Goal: Find specific page/section: Find specific page/section

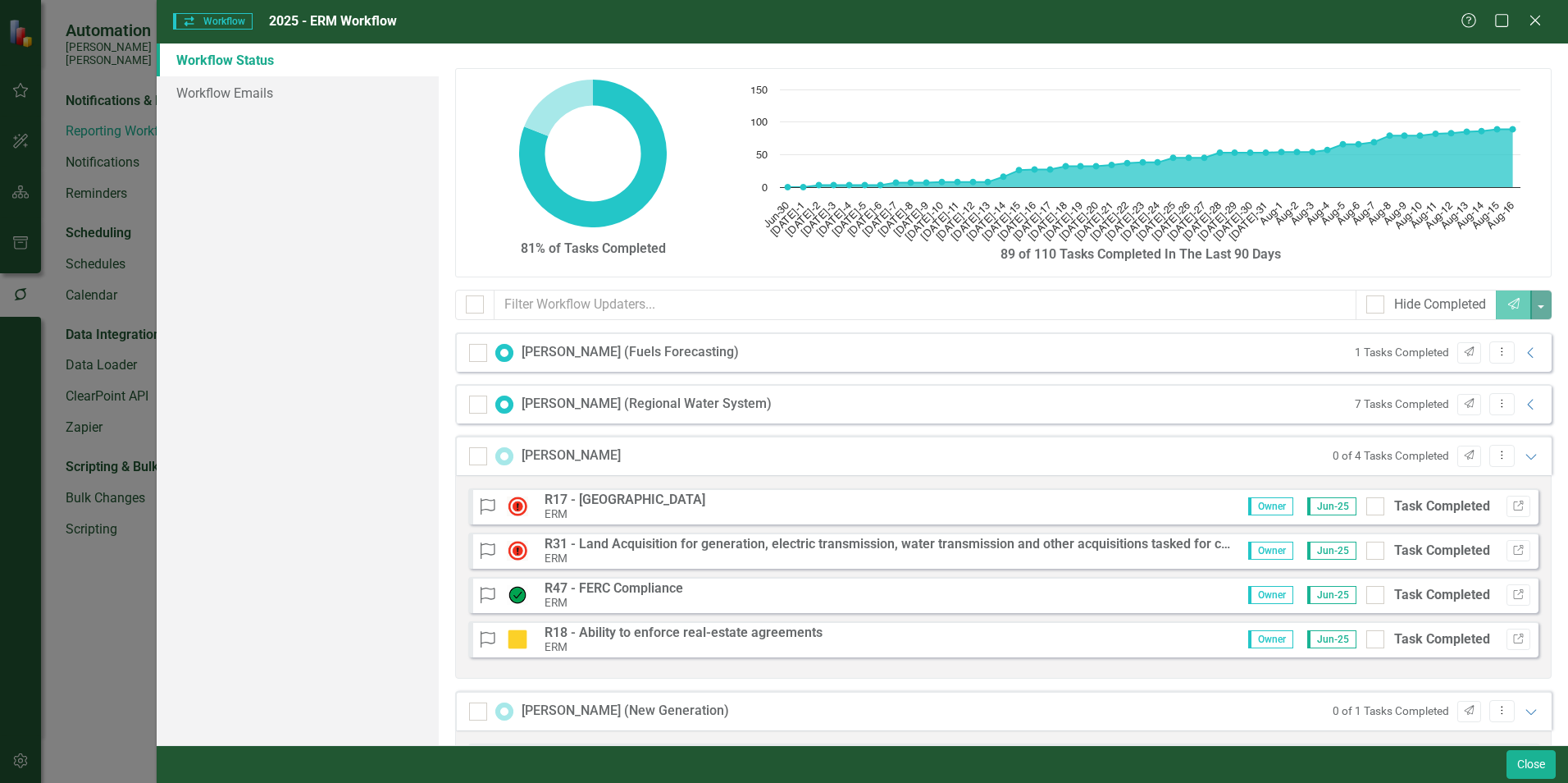
scroll to position [82, 0]
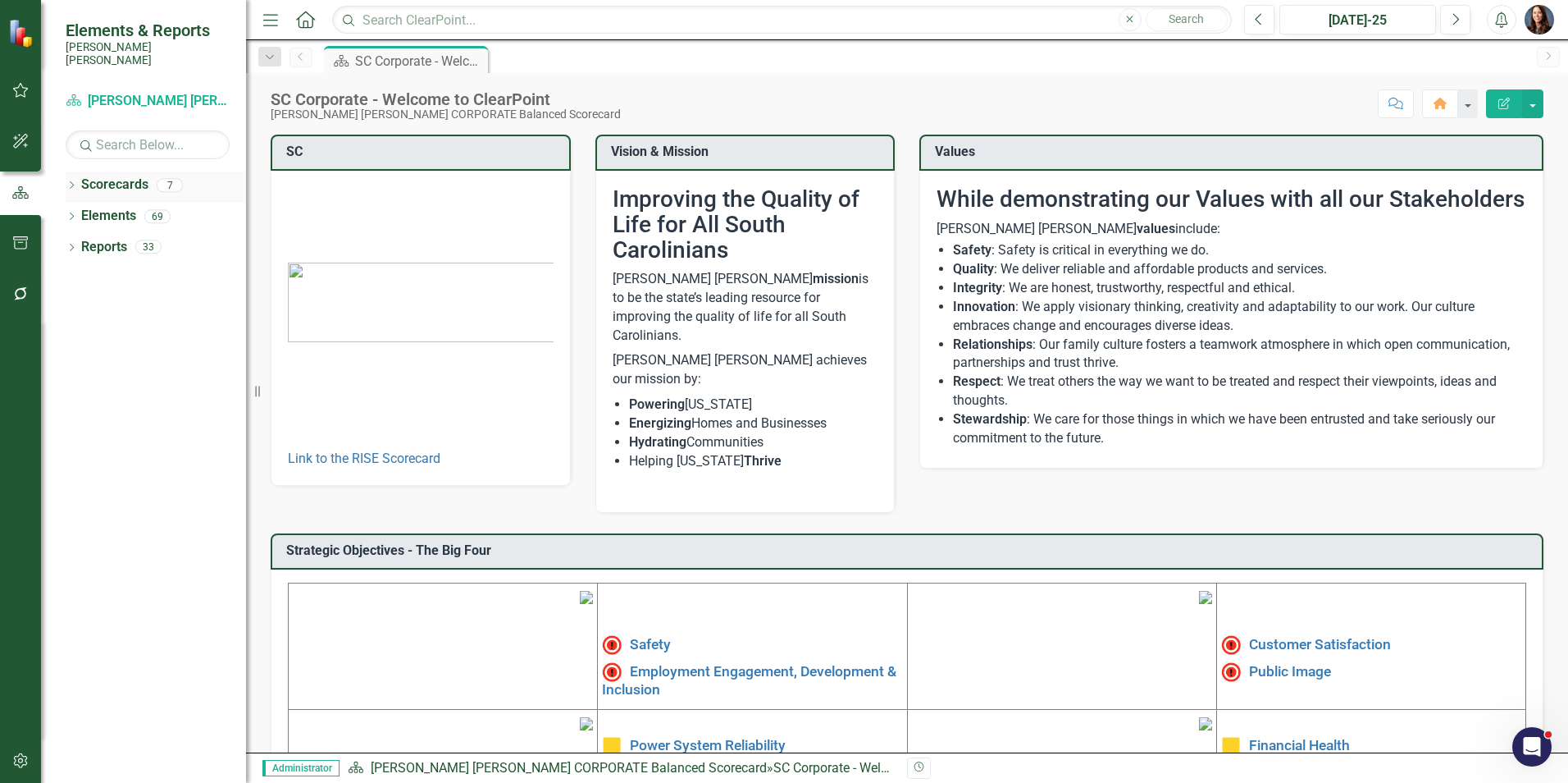
click at [73, 183] on icon "Dropdown" at bounding box center [71, 187] width 11 height 9
click at [81, 212] on icon at bounding box center [81, 216] width 4 height 8
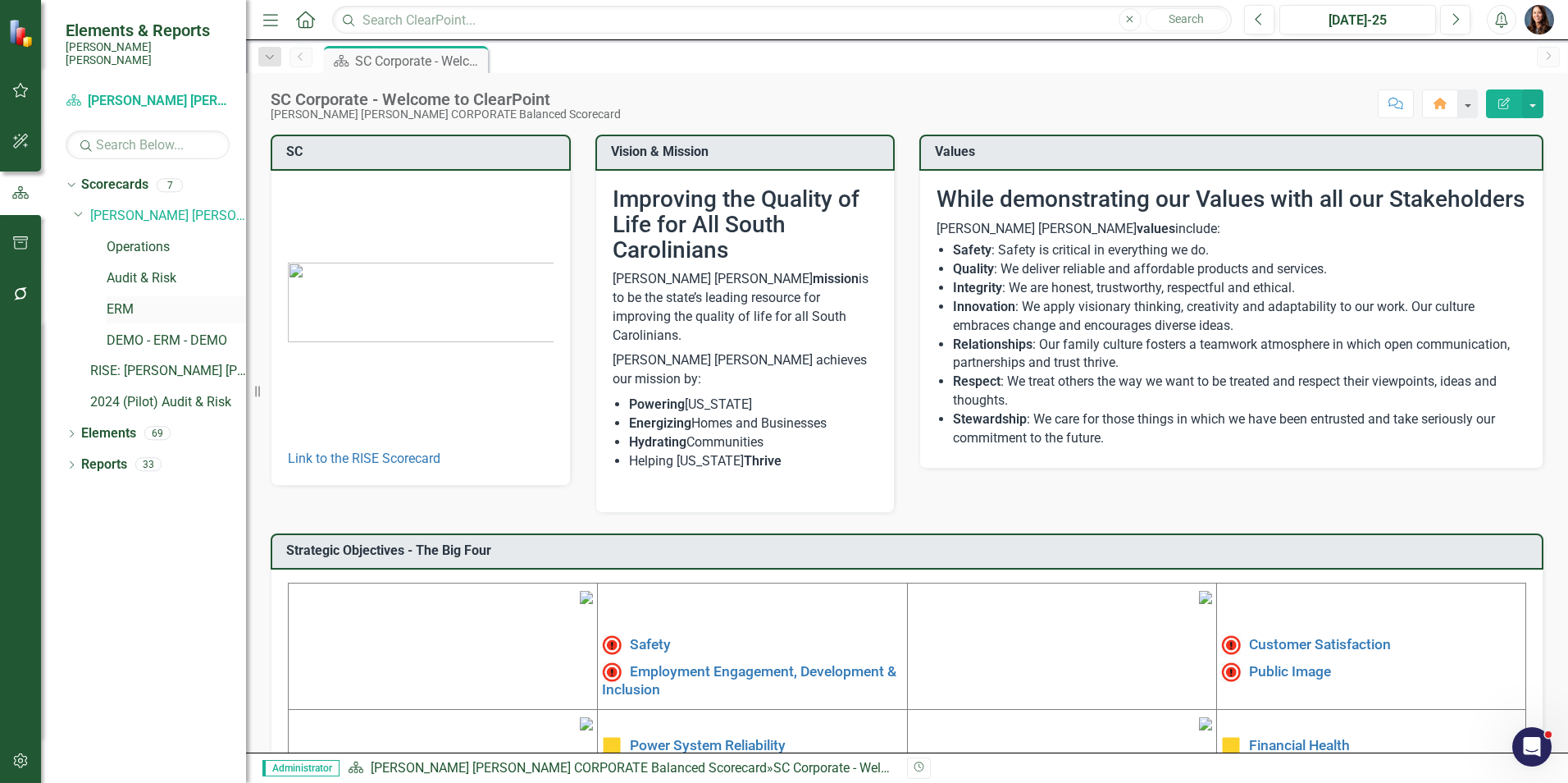
click at [125, 300] on link "ERM" at bounding box center [176, 309] width 140 height 19
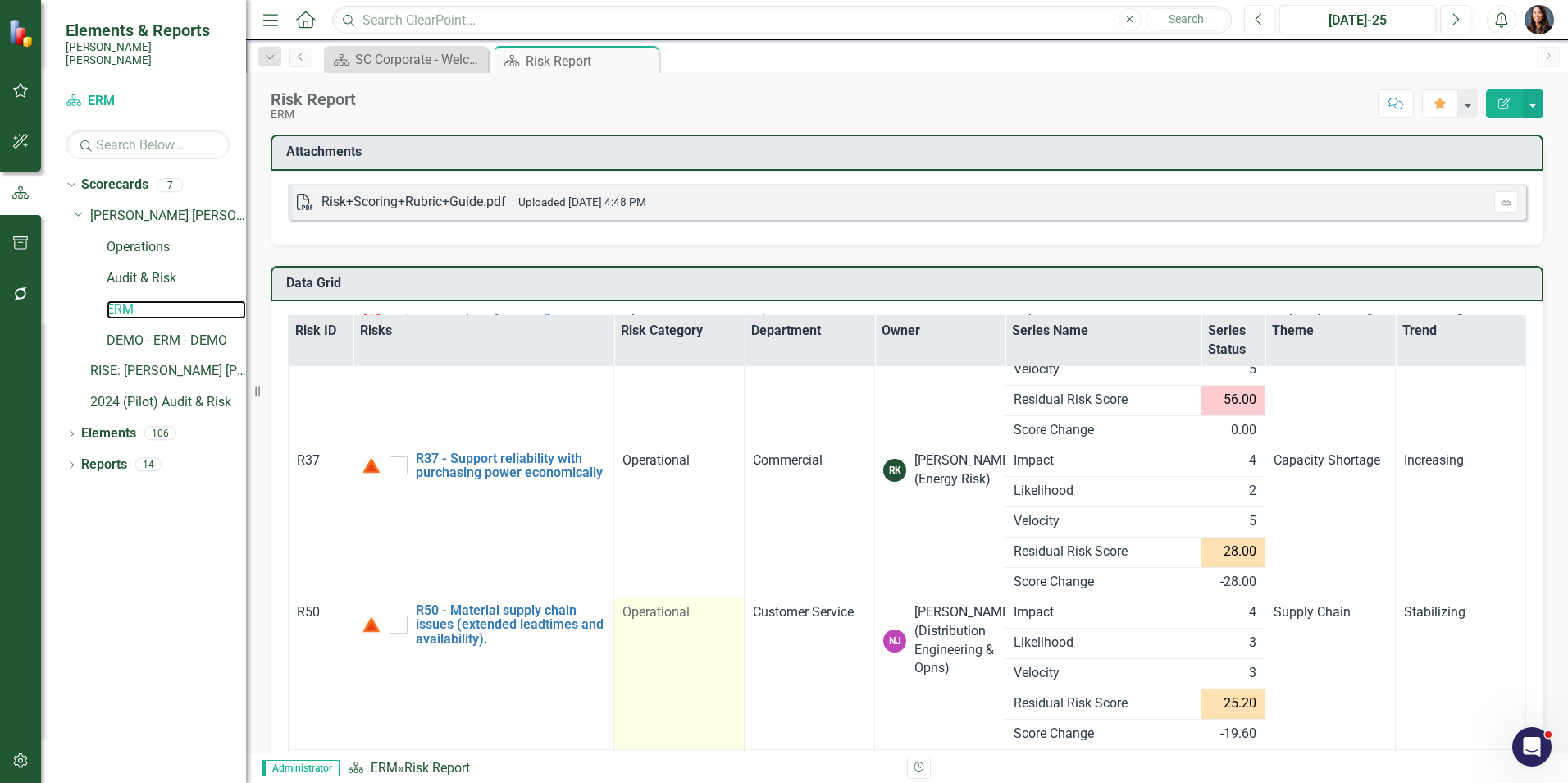
scroll to position [223, 0]
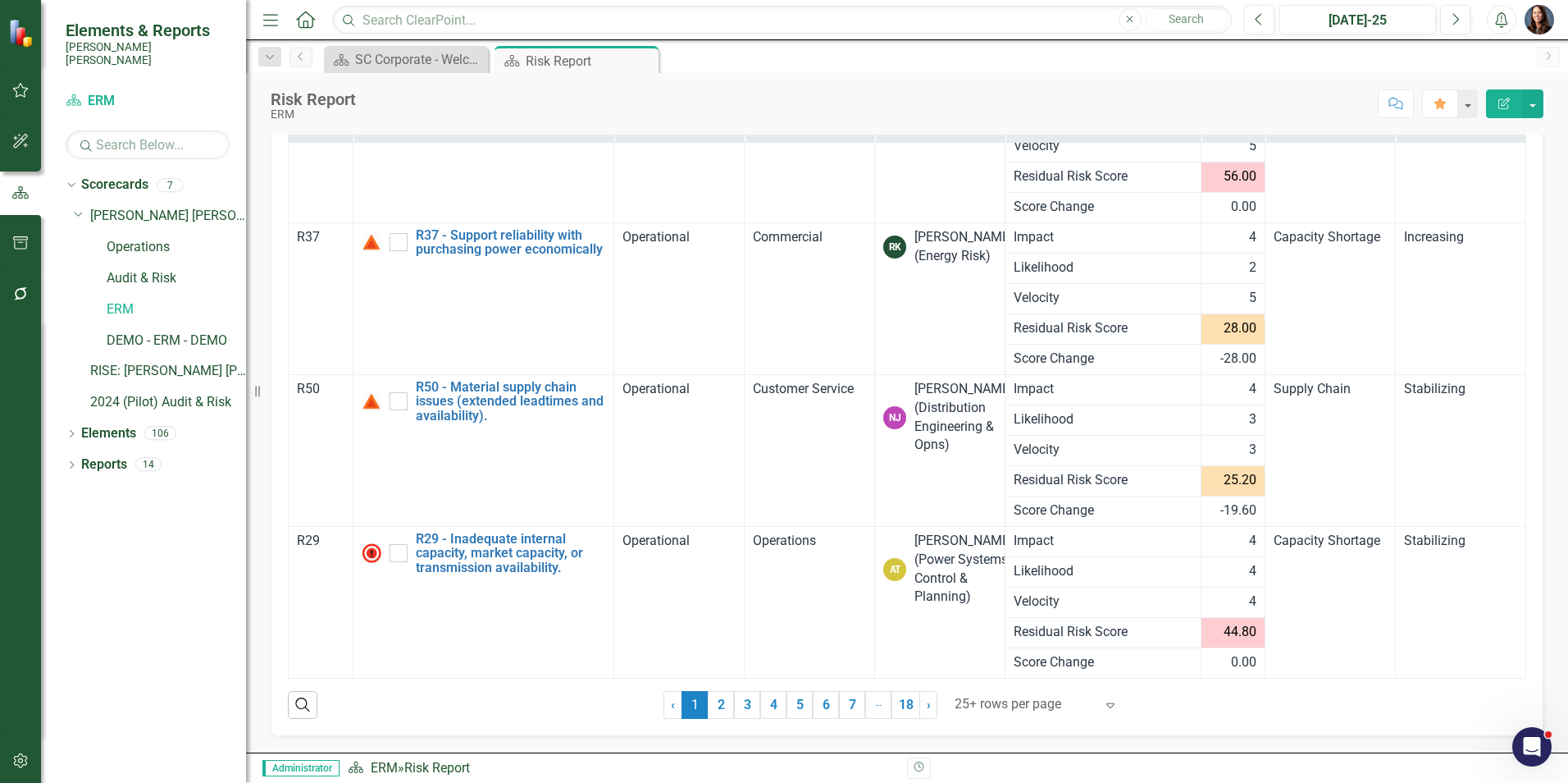
click at [1095, 701] on div "25+ rows per page" at bounding box center [1024, 704] width 156 height 29
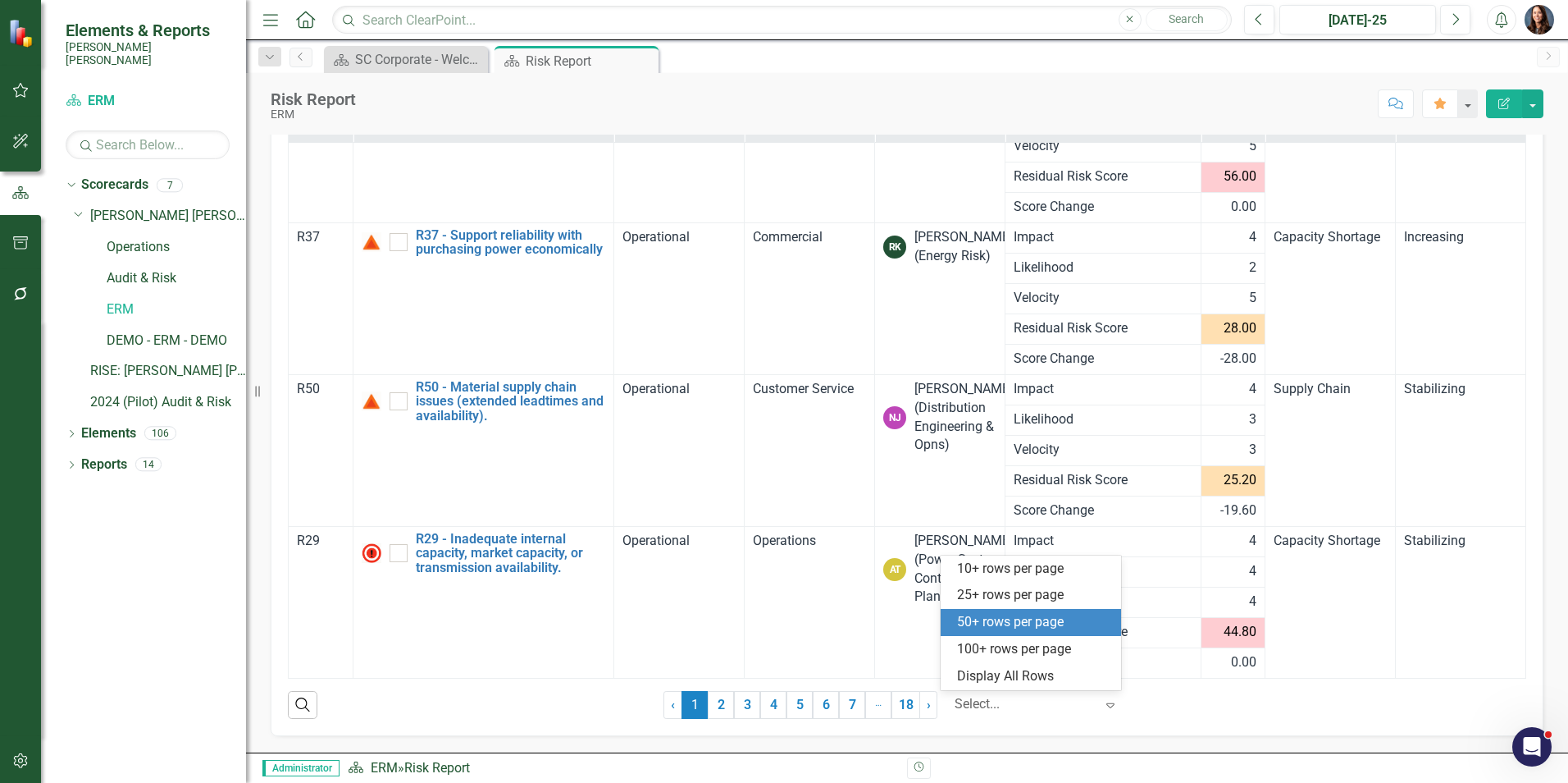
click at [1018, 619] on div "50+ rows per page" at bounding box center [1035, 623] width 155 height 19
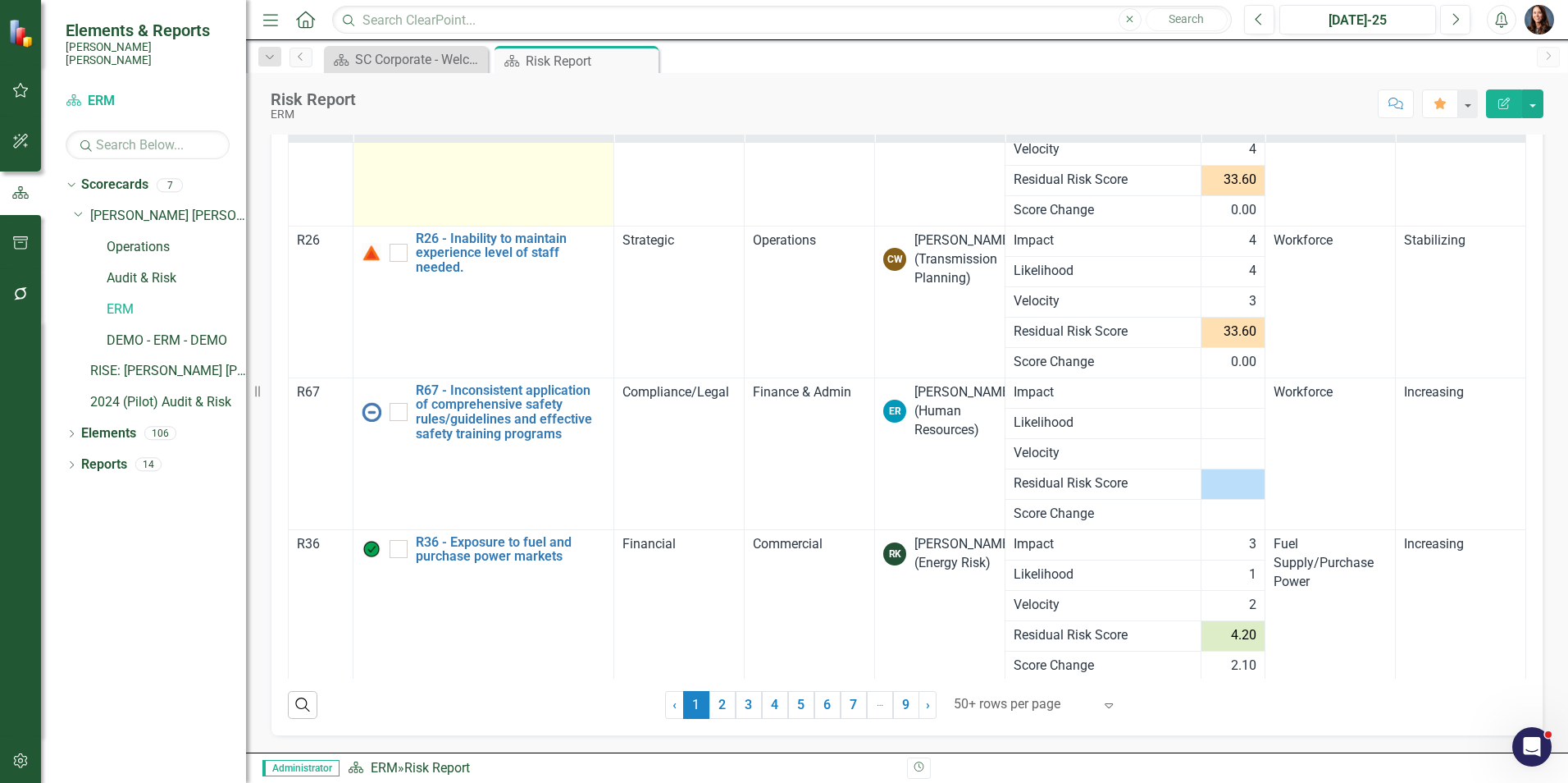
scroll to position [983, 0]
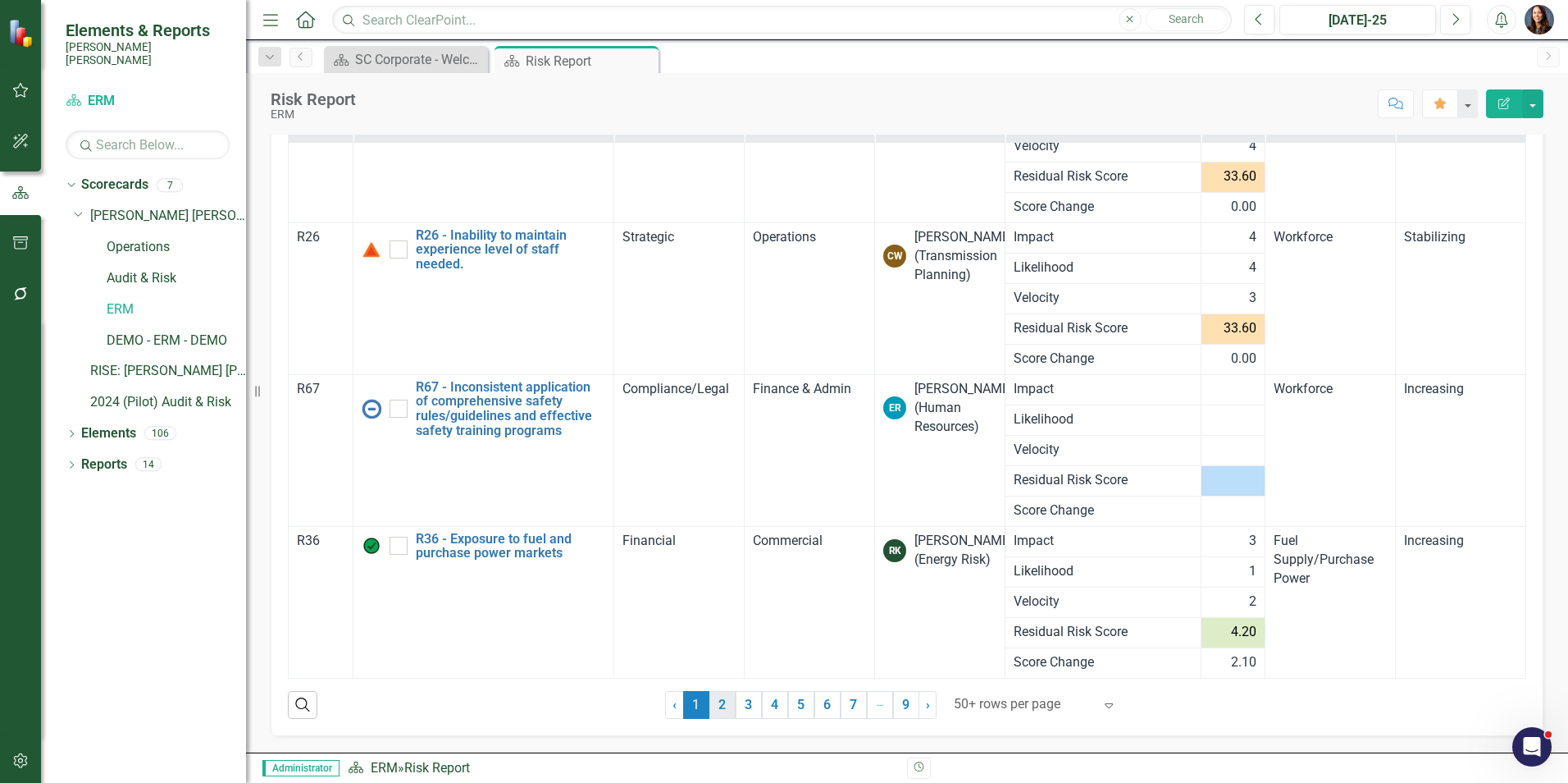
click at [719, 702] on link "2" at bounding box center [722, 705] width 26 height 28
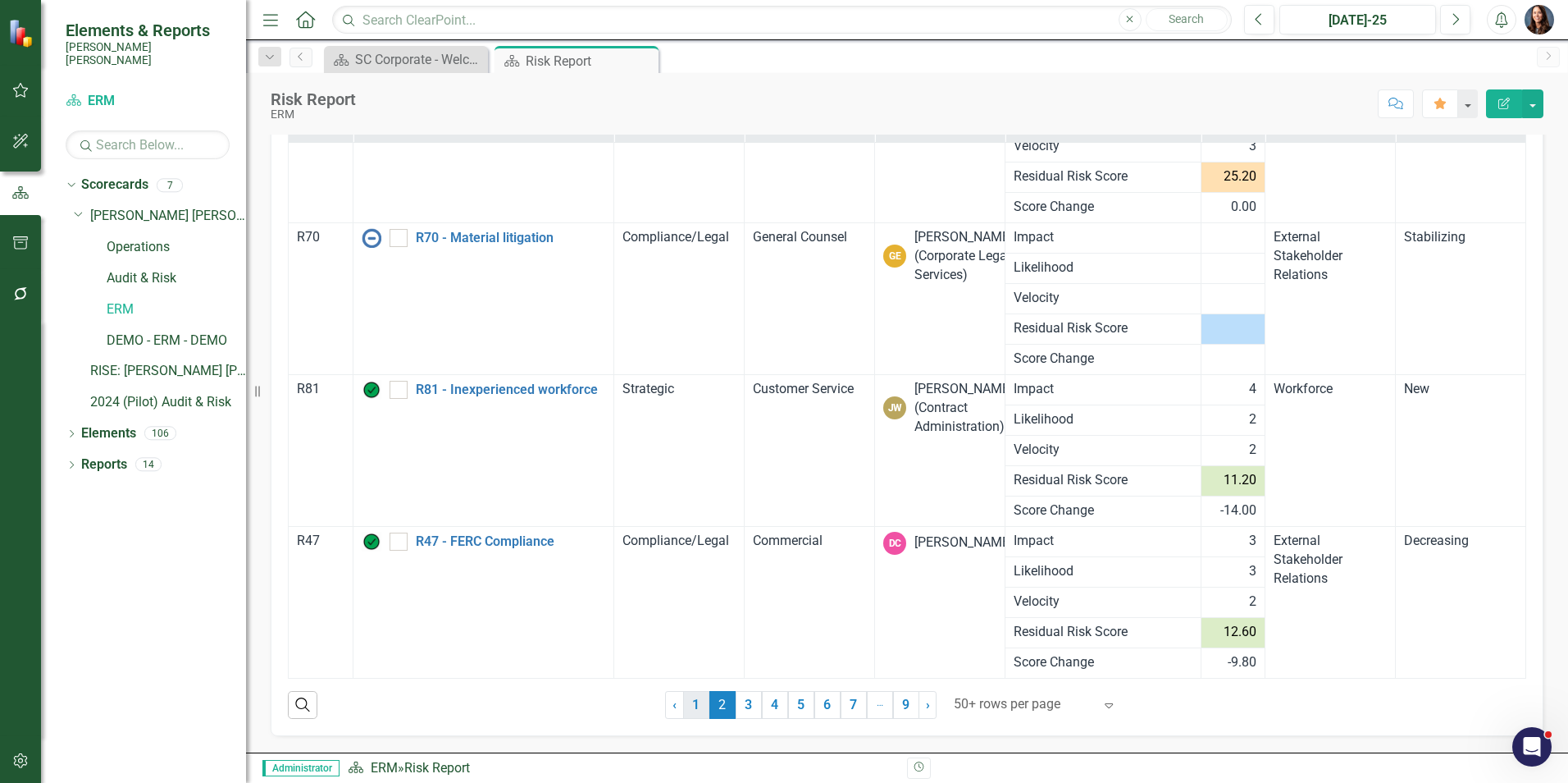
click at [689, 705] on link "1" at bounding box center [696, 705] width 26 height 28
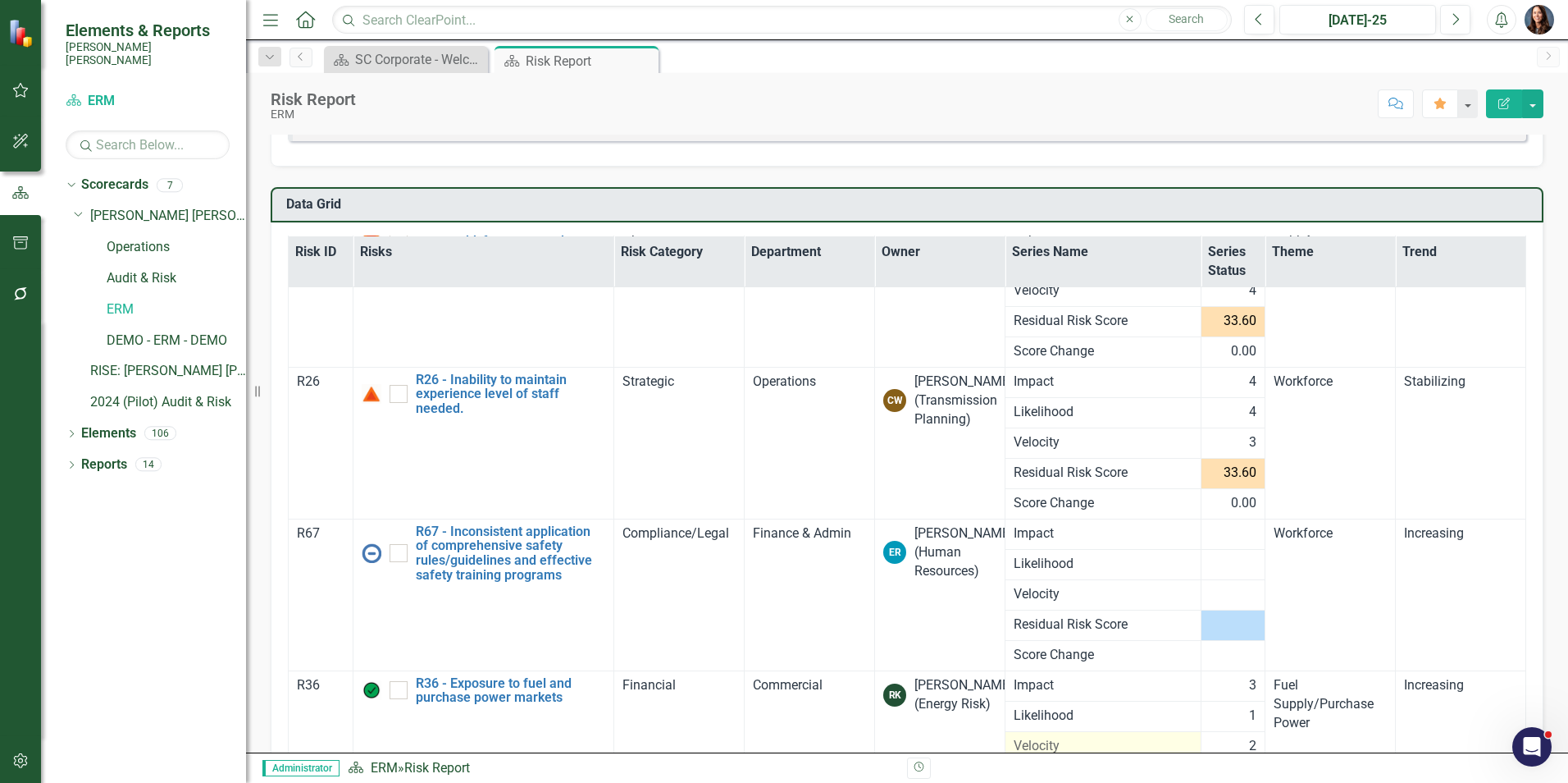
scroll to position [223, 0]
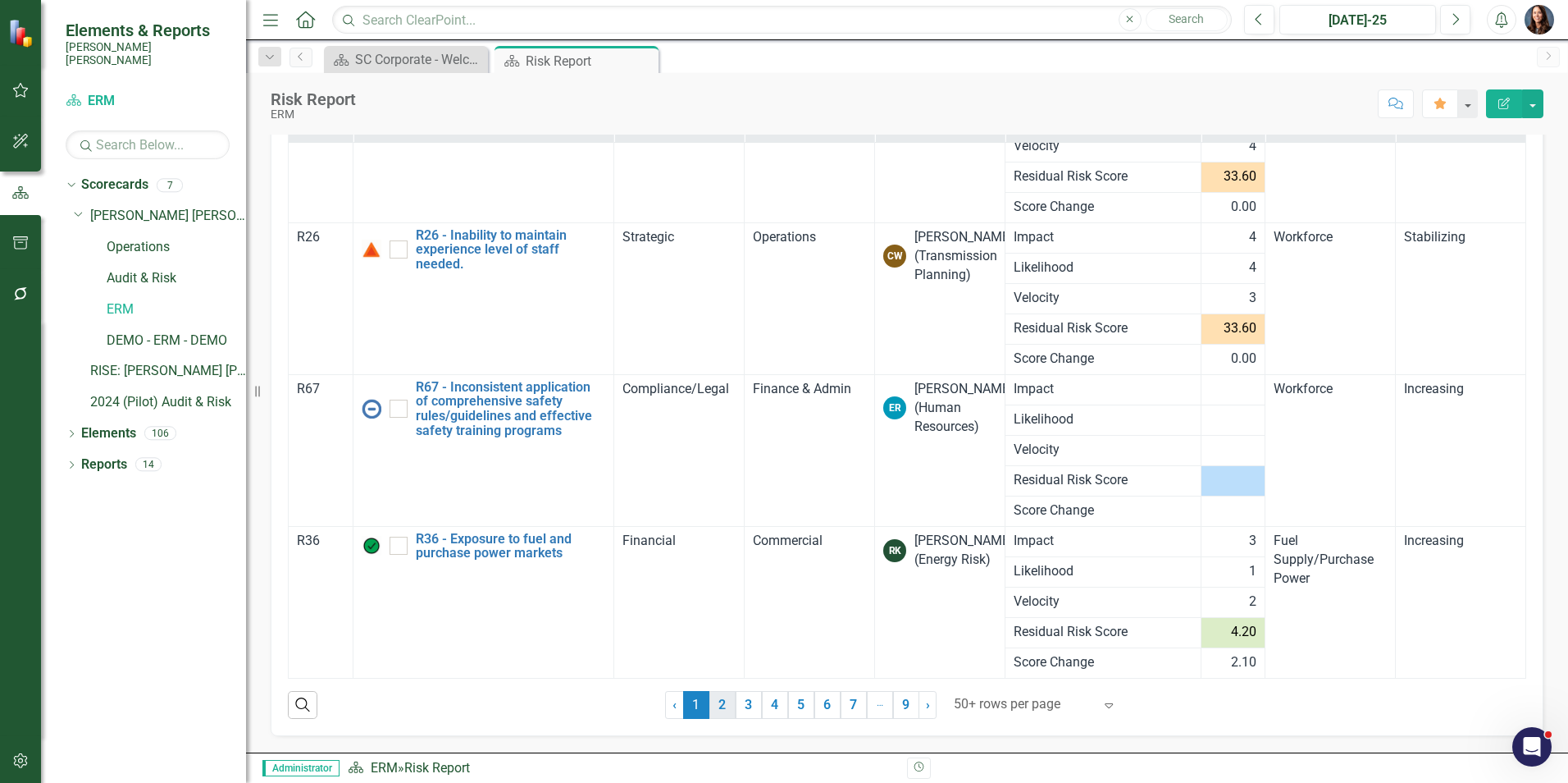
click at [724, 704] on link "2" at bounding box center [722, 705] width 26 height 28
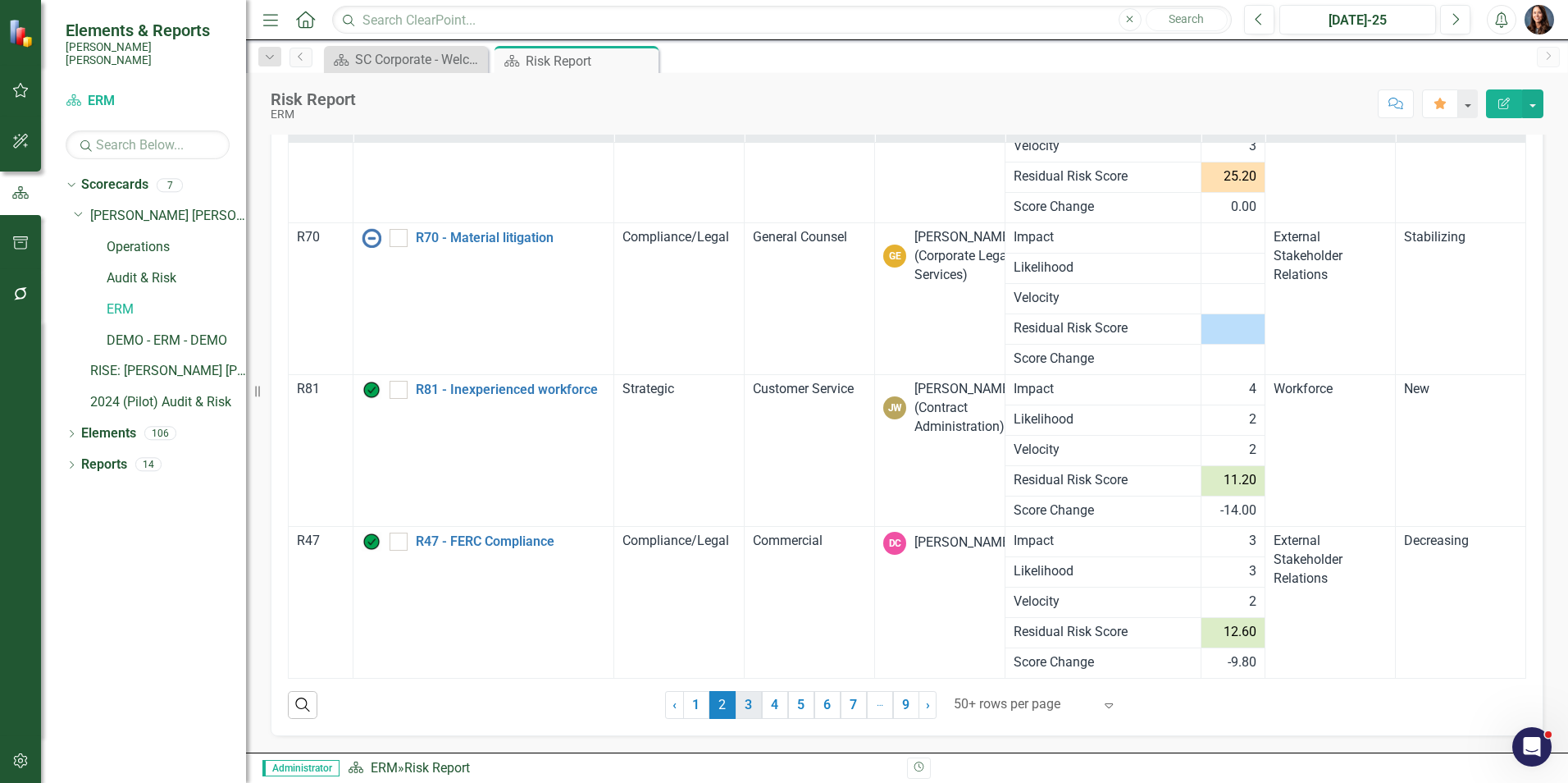
click at [740, 707] on link "3" at bounding box center [748, 705] width 26 height 28
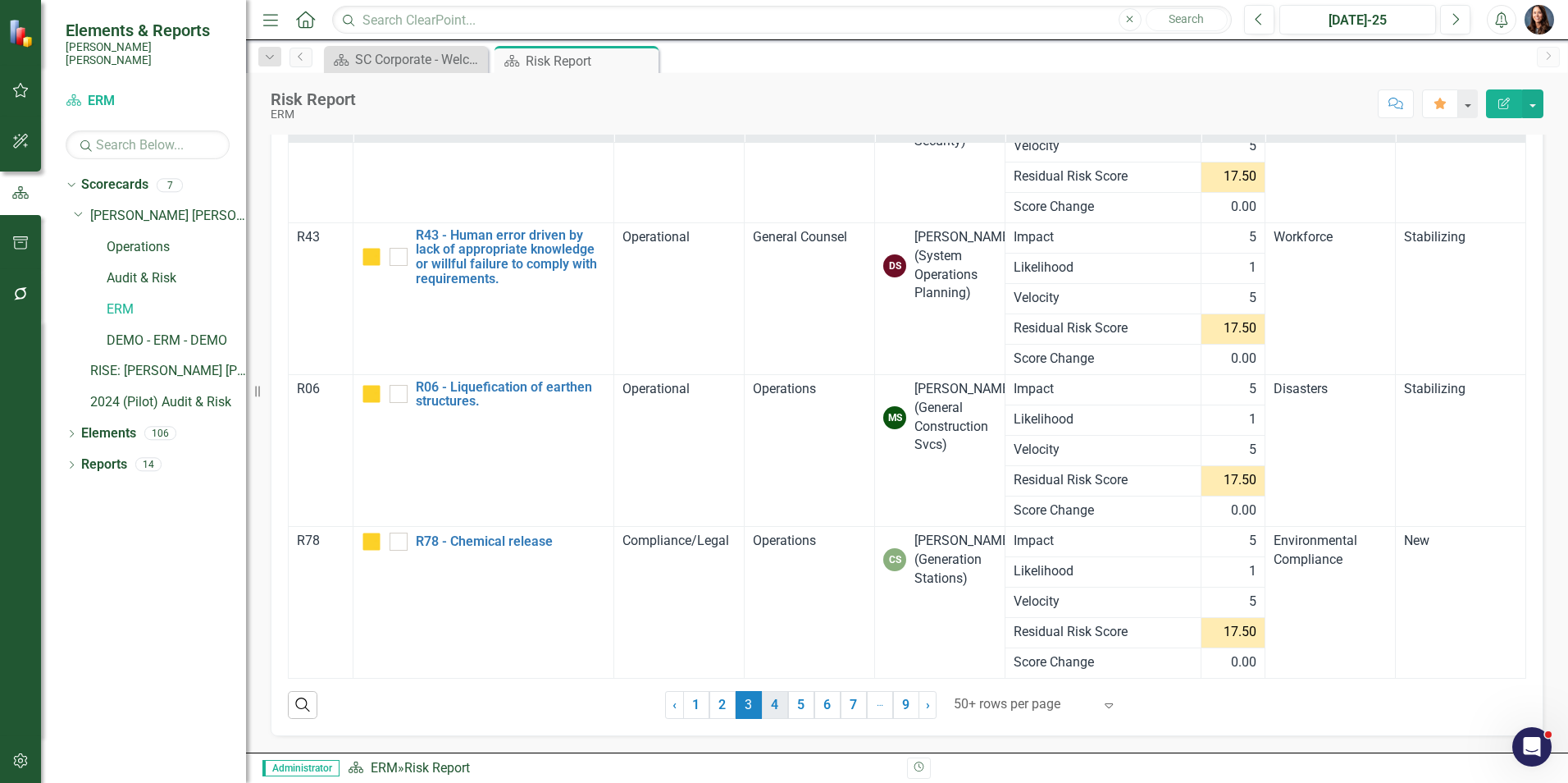
click at [766, 709] on link "4" at bounding box center [775, 705] width 26 height 28
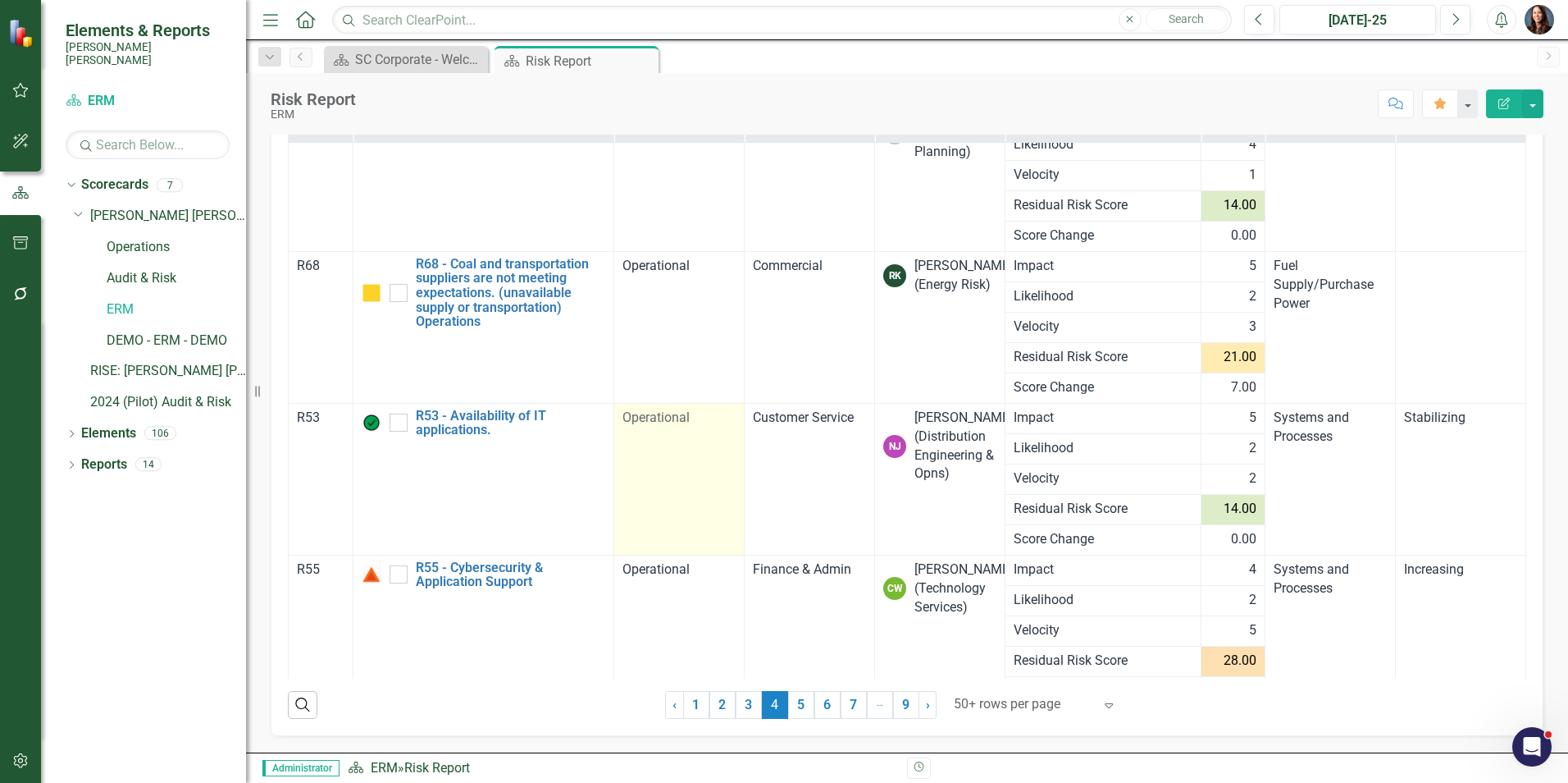
scroll to position [983, 0]
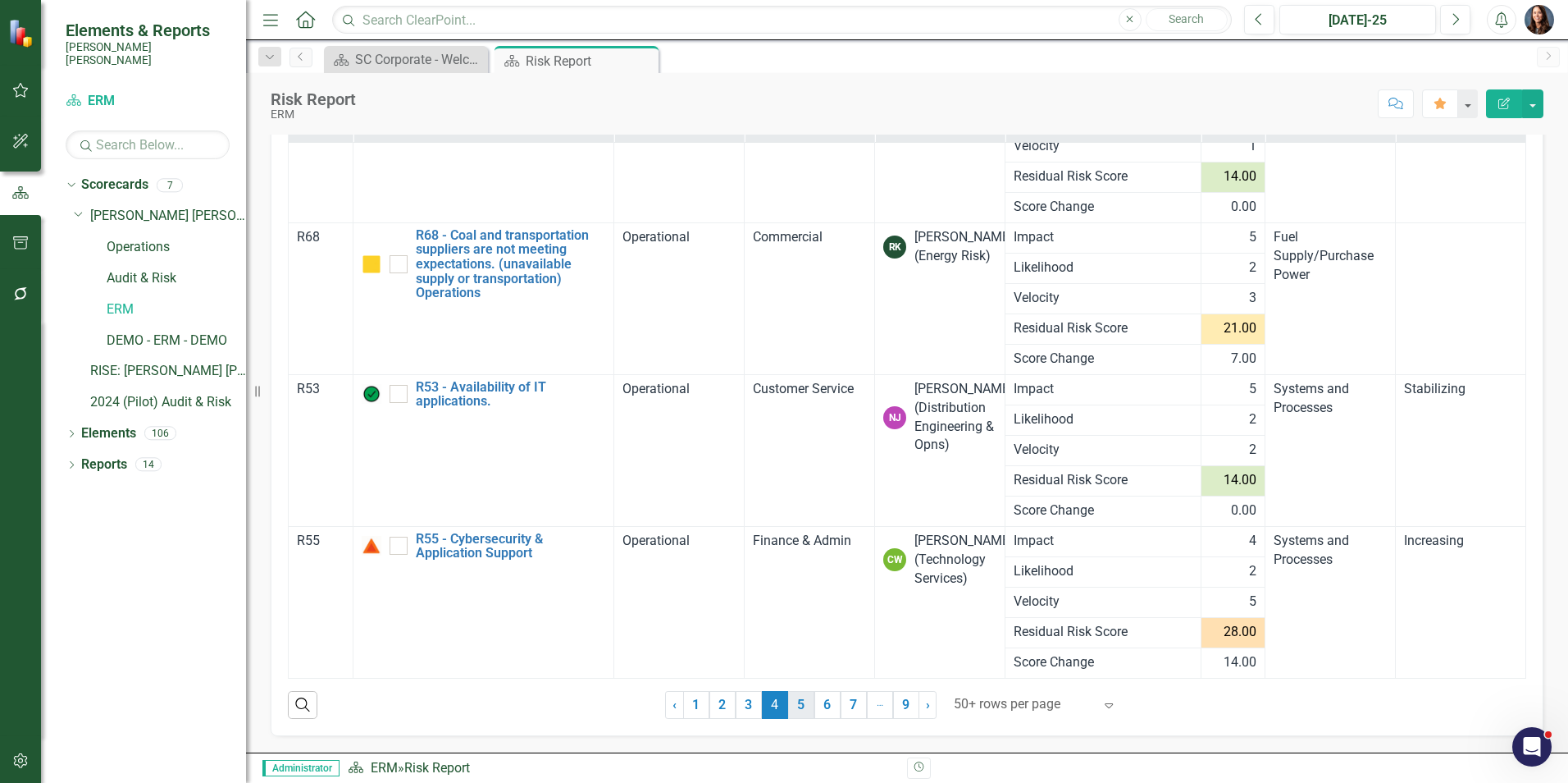
click at [797, 702] on link "5" at bounding box center [801, 705] width 26 height 28
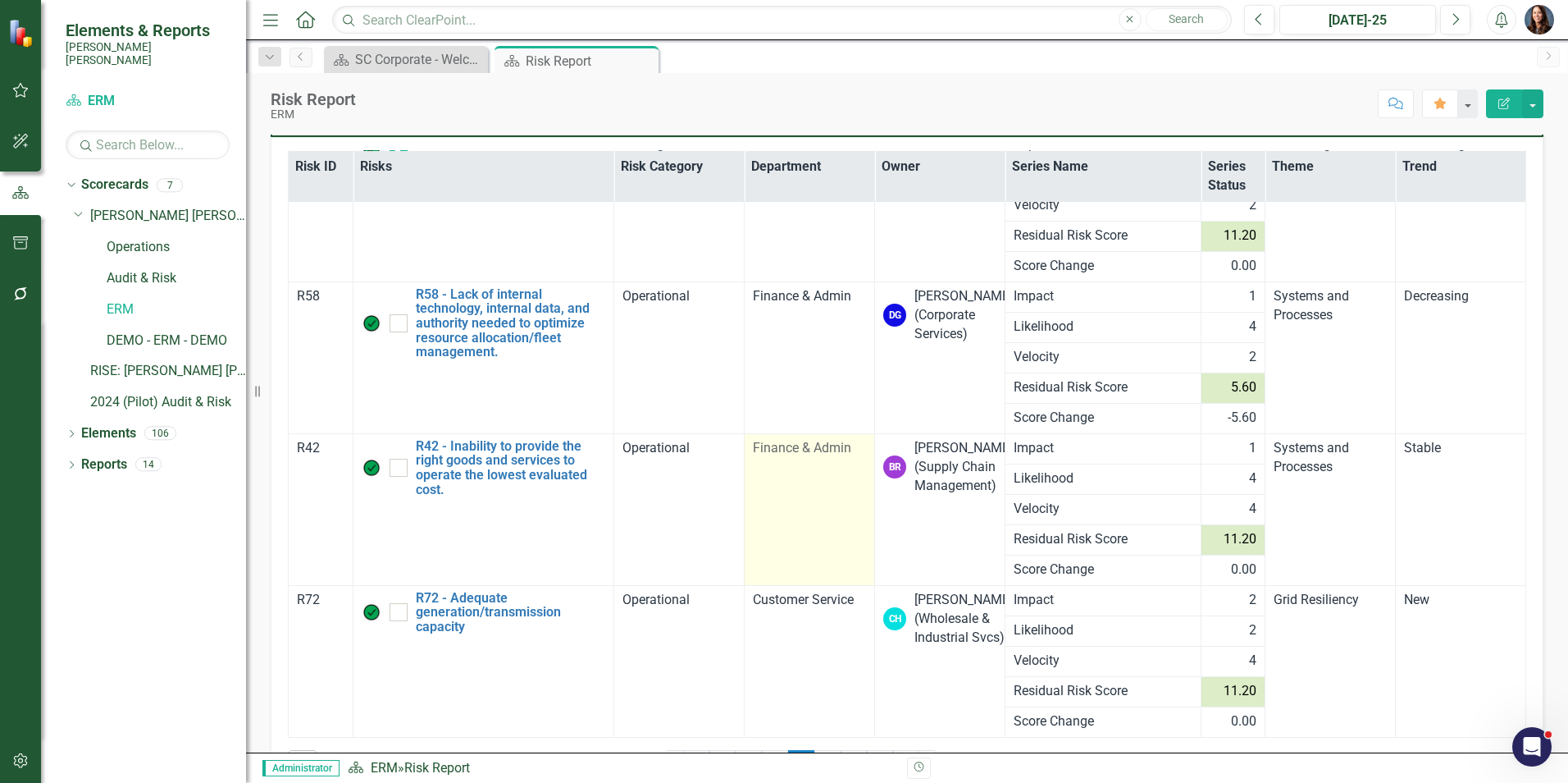
scroll to position [223, 0]
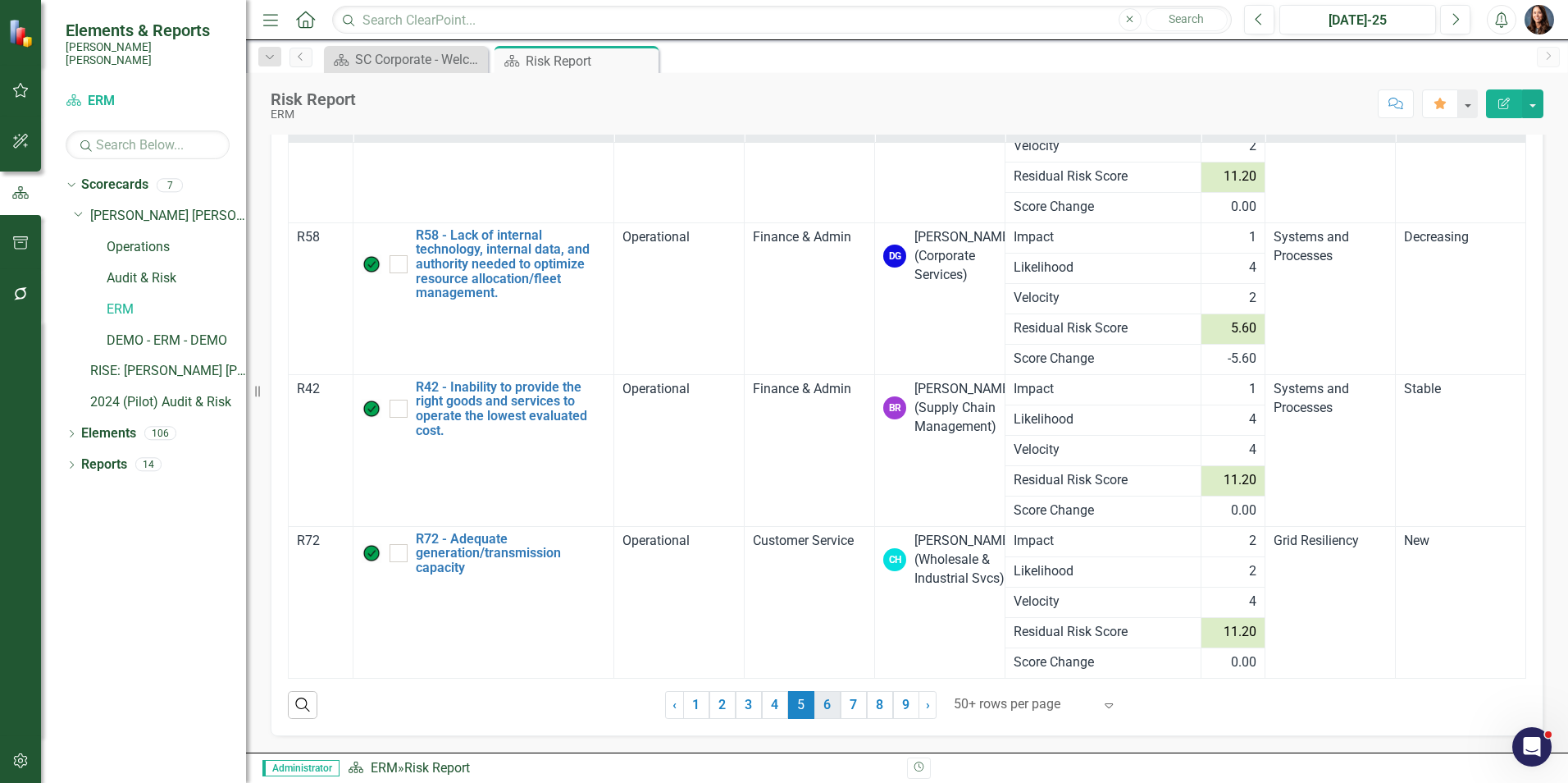
click at [822, 704] on link "6" at bounding box center [827, 705] width 26 height 28
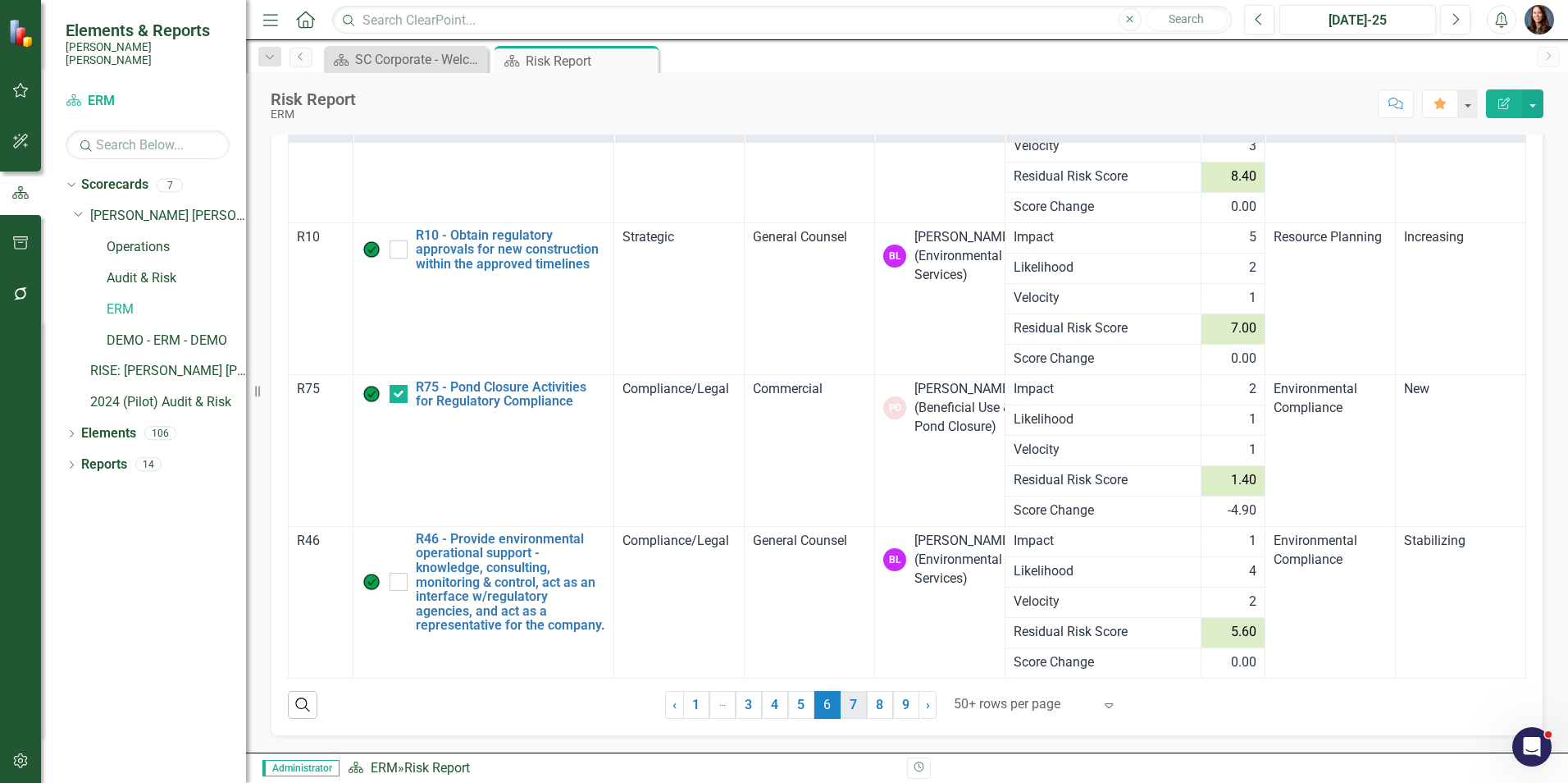
click at [847, 701] on link "7" at bounding box center [854, 705] width 26 height 28
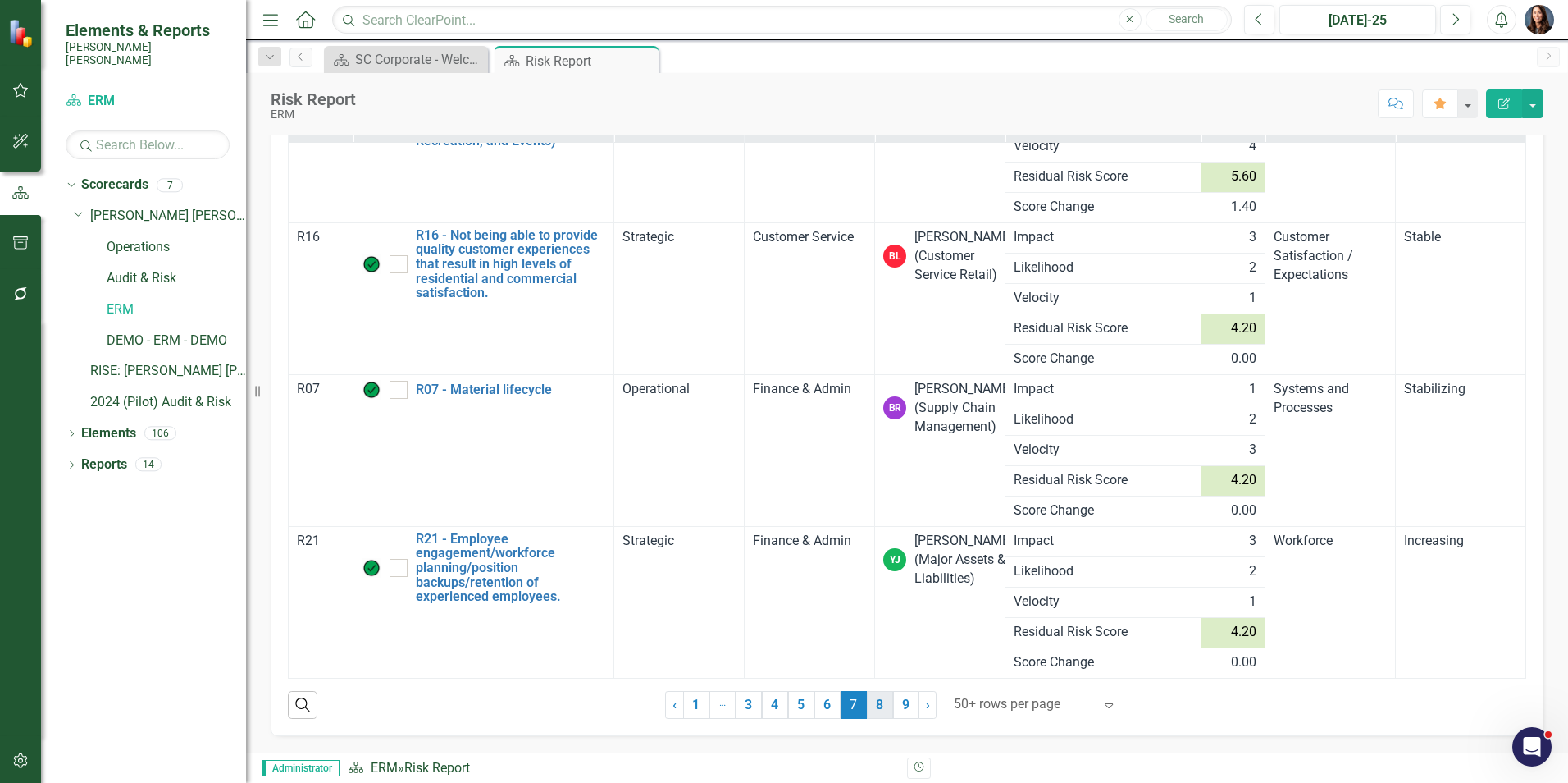
click at [872, 703] on link "8" at bounding box center [880, 705] width 26 height 28
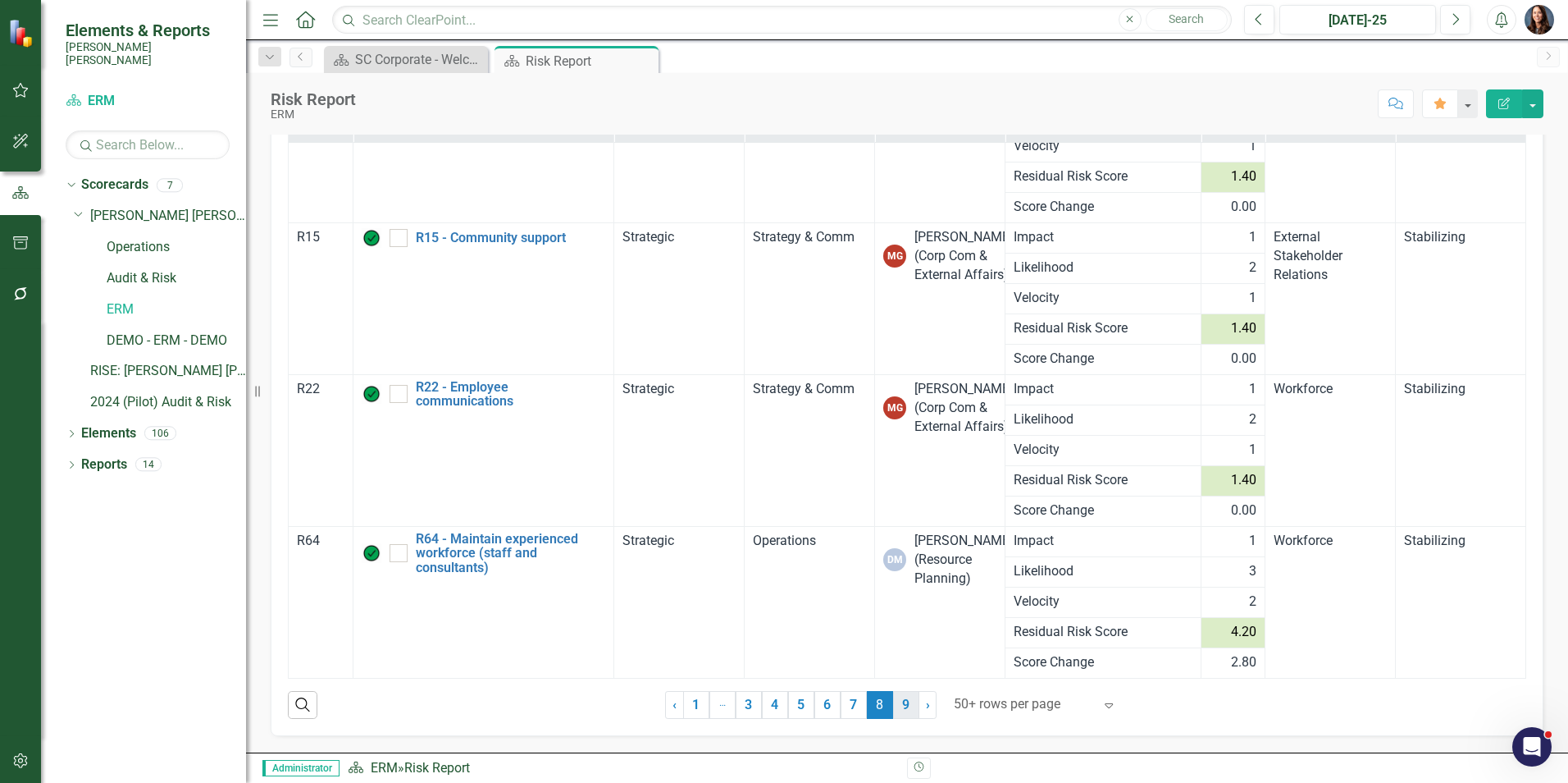
click at [900, 707] on link "9" at bounding box center [906, 705] width 26 height 28
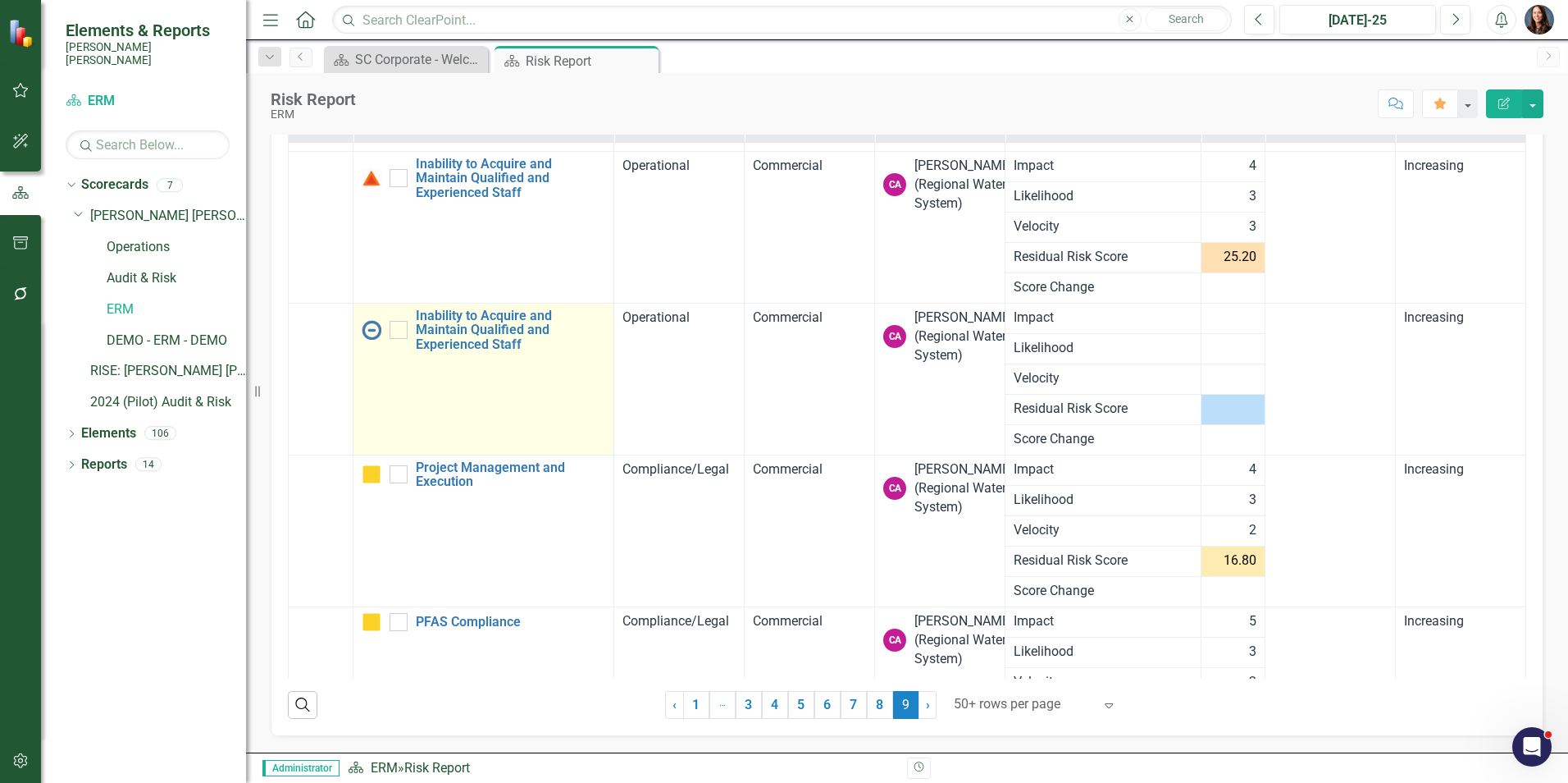
scroll to position [983, 0]
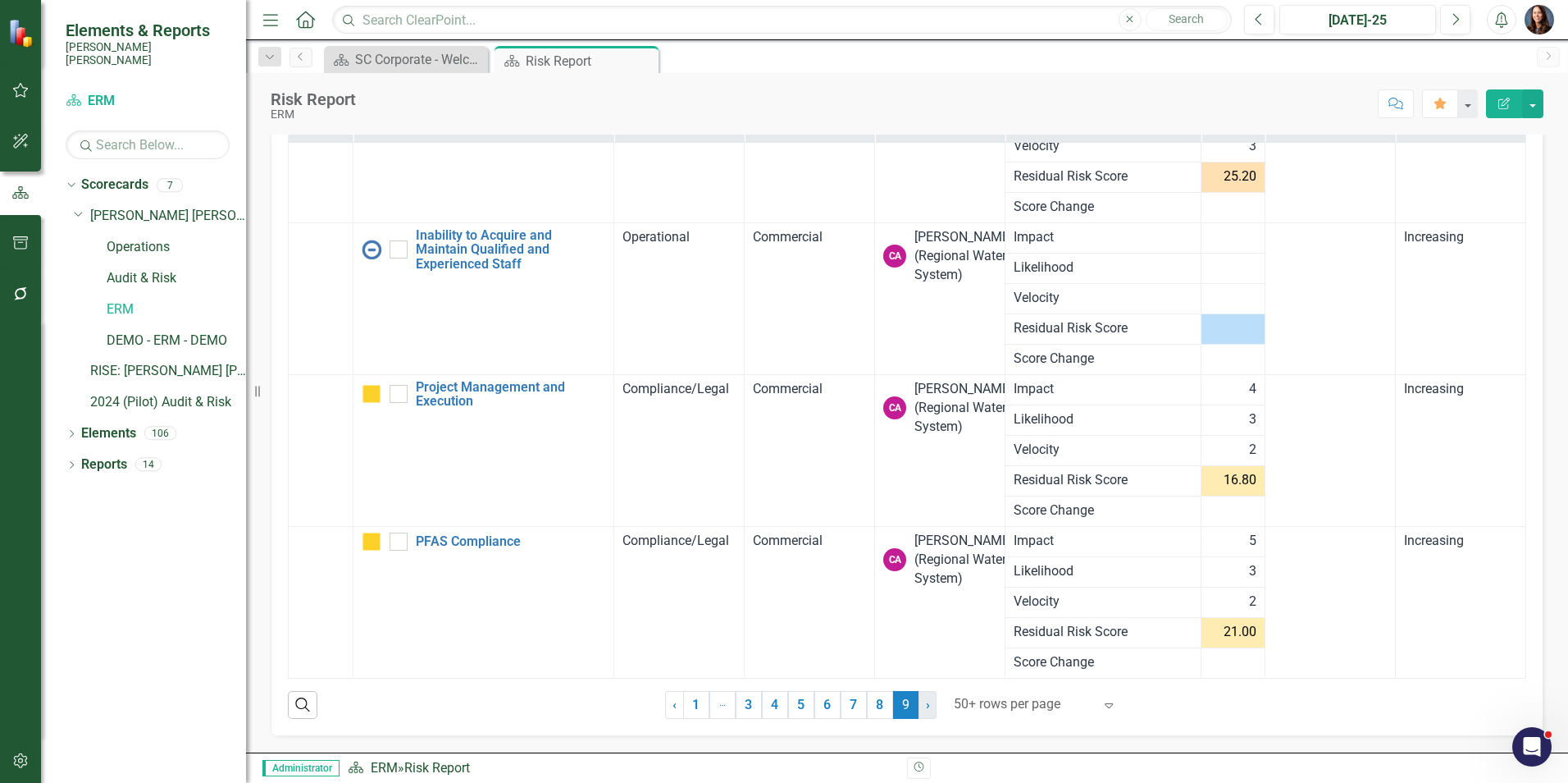
click at [926, 707] on span "›" at bounding box center [928, 704] width 4 height 16
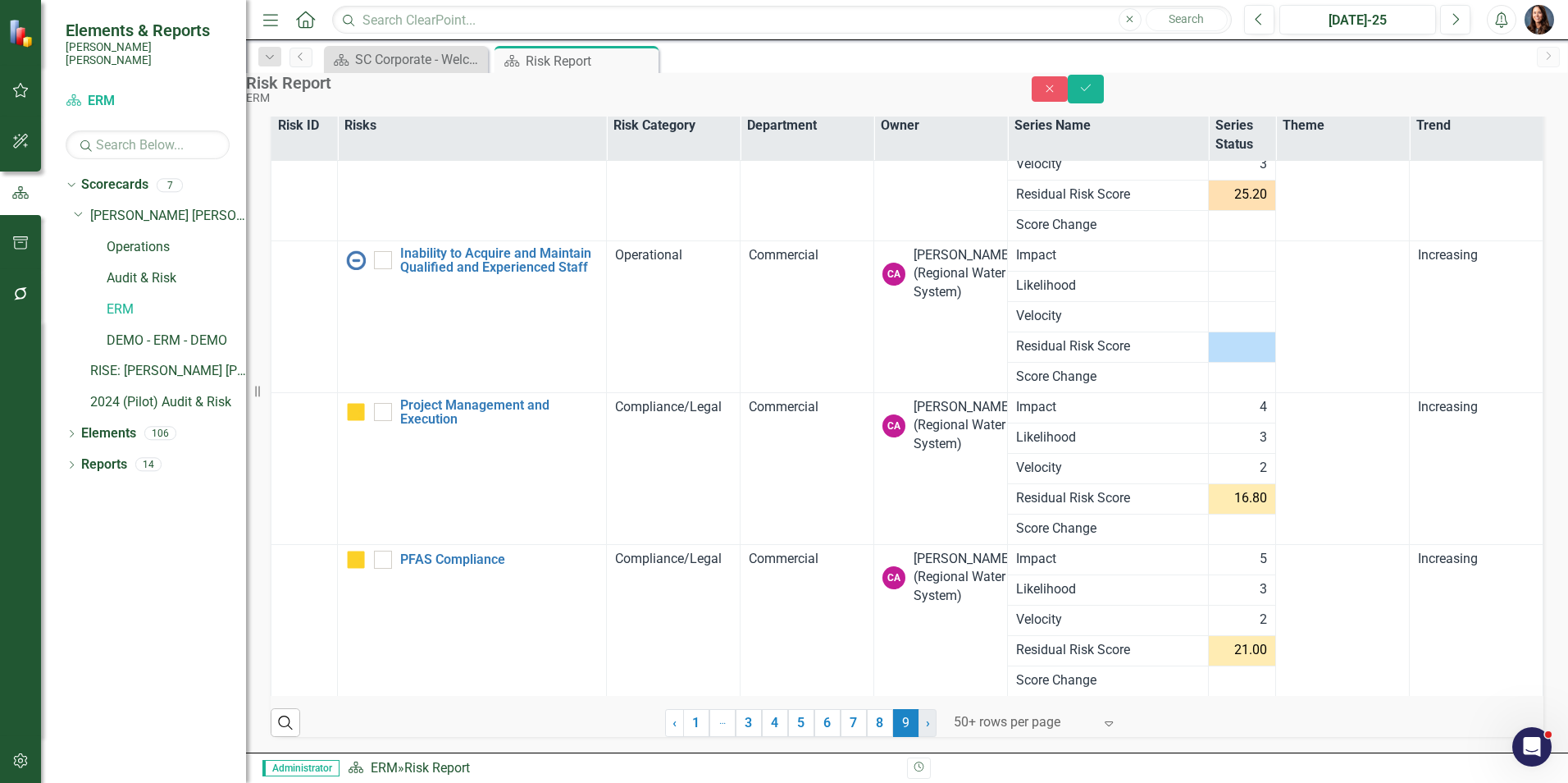
scroll to position [226, 0]
click at [593, 731] on div "Risk ID Risks Risk Category Department Owner Series Name Series Status Theme Tr…" at bounding box center [907, 423] width 1273 height 628
click at [593, 709] on div "Search ‹ Previous 1 … More 3 4 5 6 7 8 9 (current) › Next 50+ rows per page Exp…" at bounding box center [907, 715] width 1273 height 40
click at [1058, 93] on icon "Close" at bounding box center [1050, 88] width 15 height 11
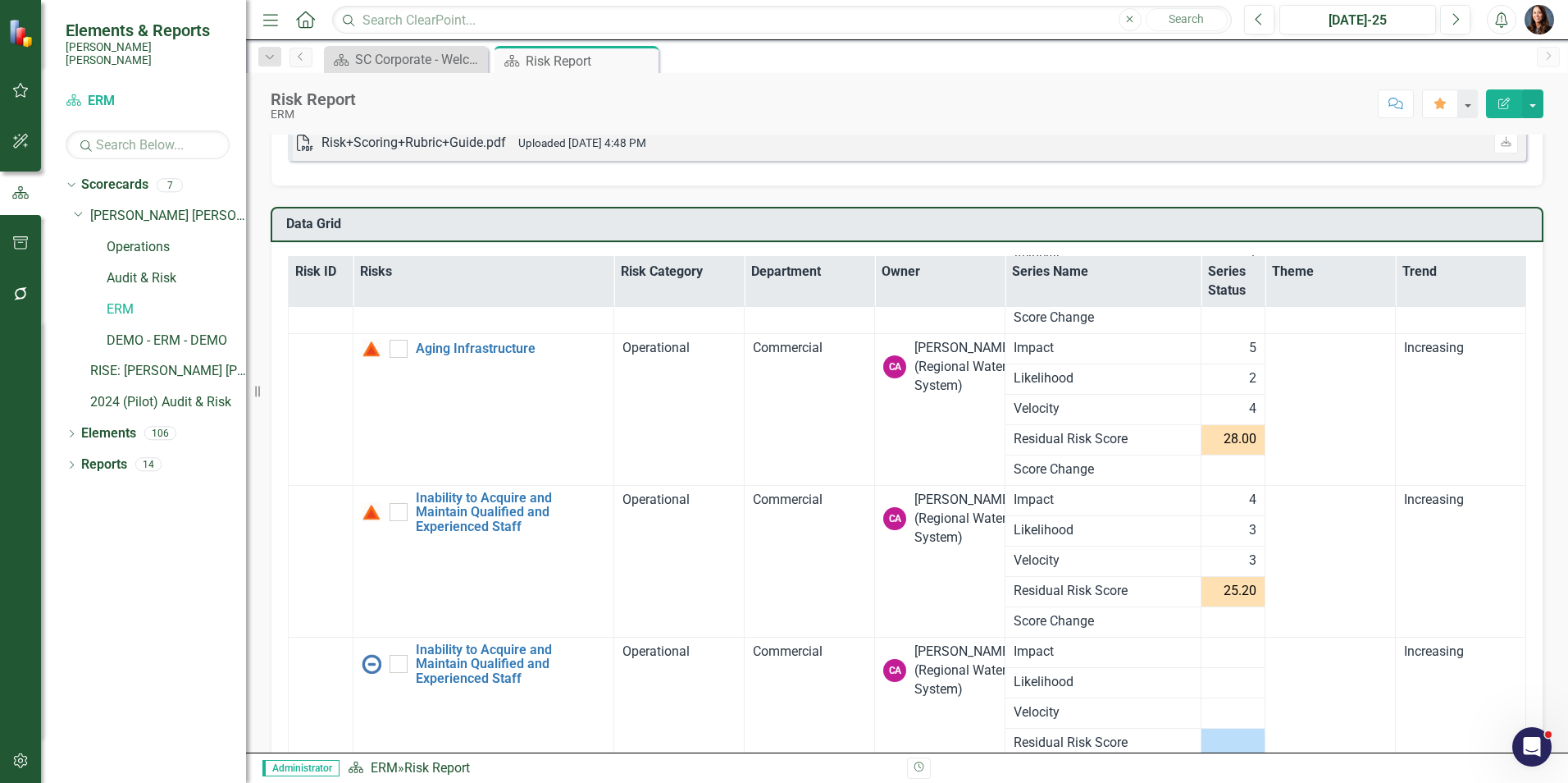
scroll to position [739, 0]
